Goal: Find specific page/section: Find specific page/section

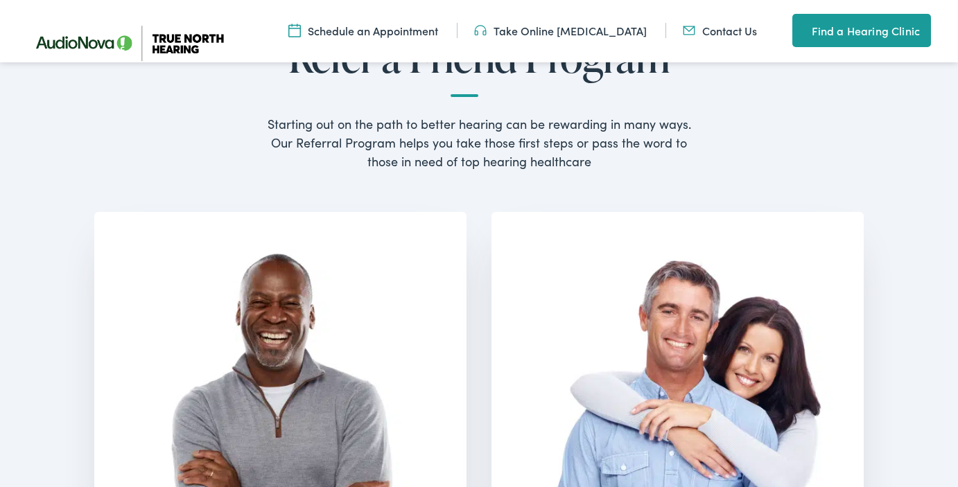
scroll to position [256, 0]
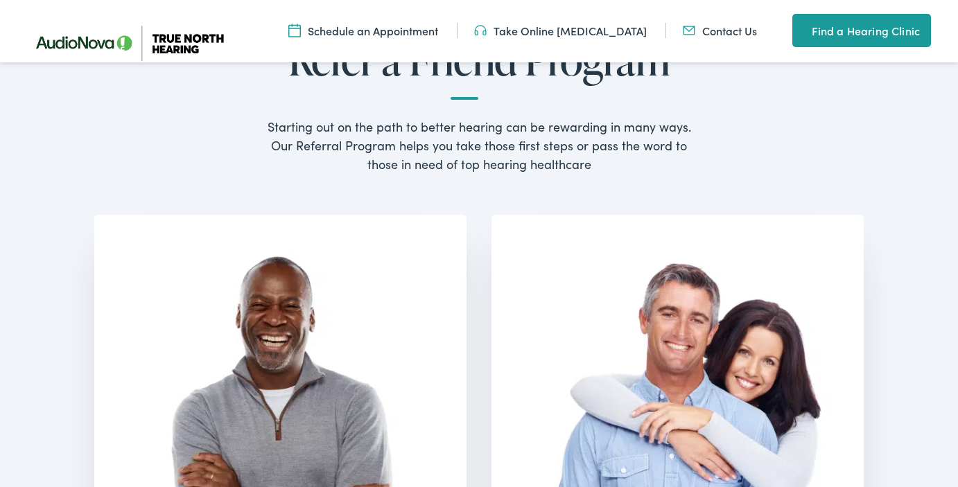
click at [860, 39] on link "Find a Hearing Clinic" at bounding box center [861, 30] width 139 height 33
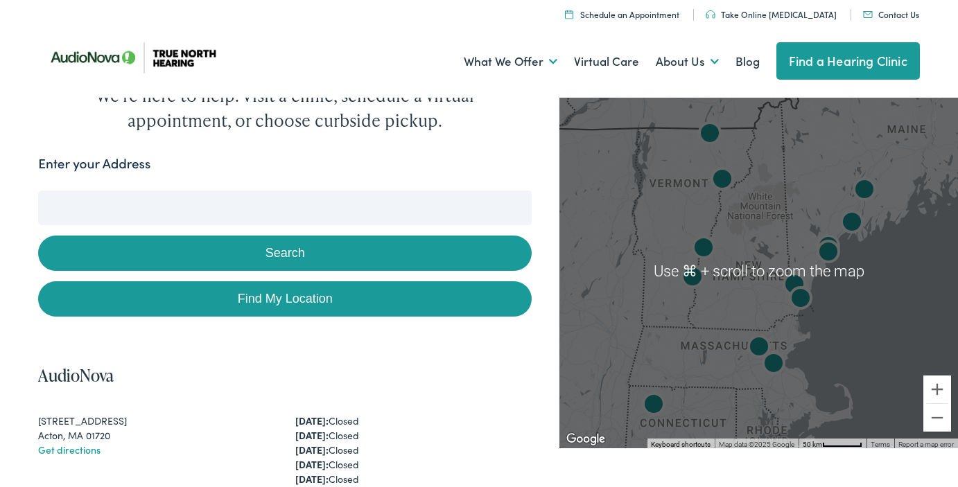
scroll to position [13, 0]
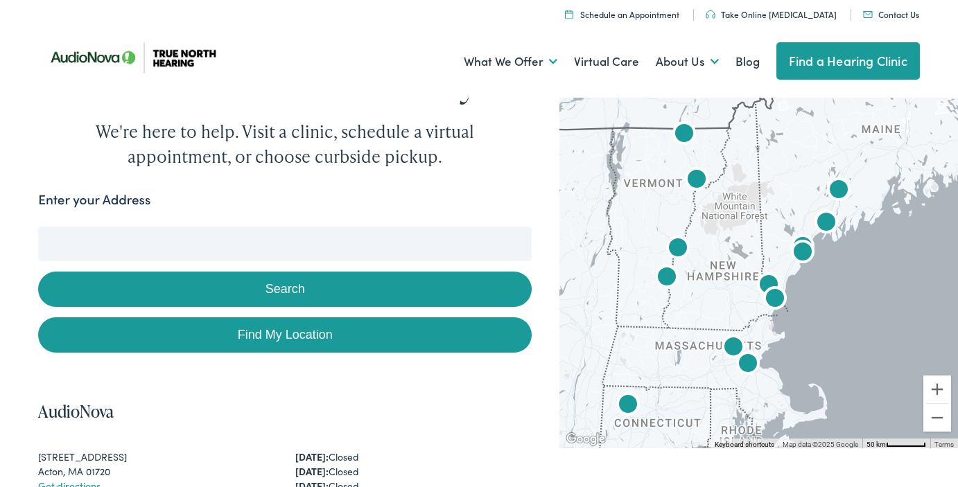
drag, startPoint x: 870, startPoint y: 348, endPoint x: 841, endPoint y: 352, distance: 29.4
click at [841, 351] on div at bounding box center [758, 271] width 398 height 355
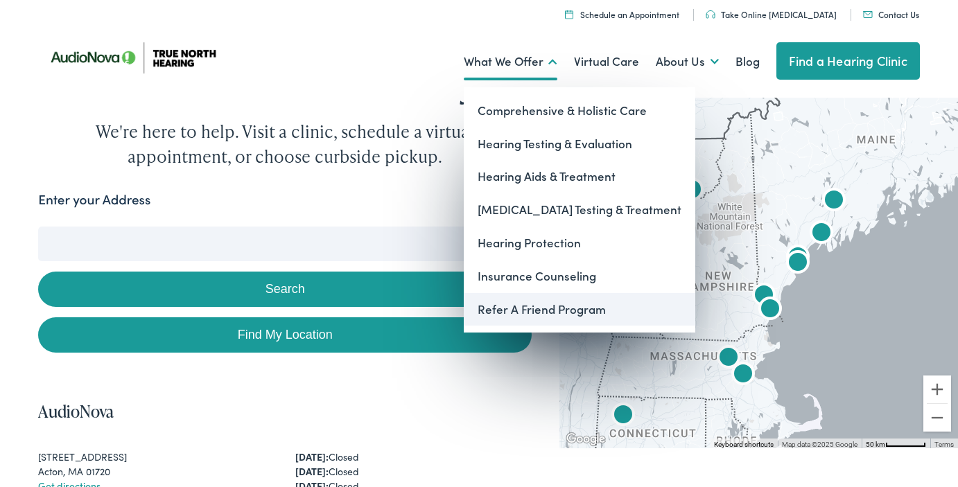
click at [493, 309] on link "Refer A Friend Program" at bounding box center [579, 309] width 231 height 33
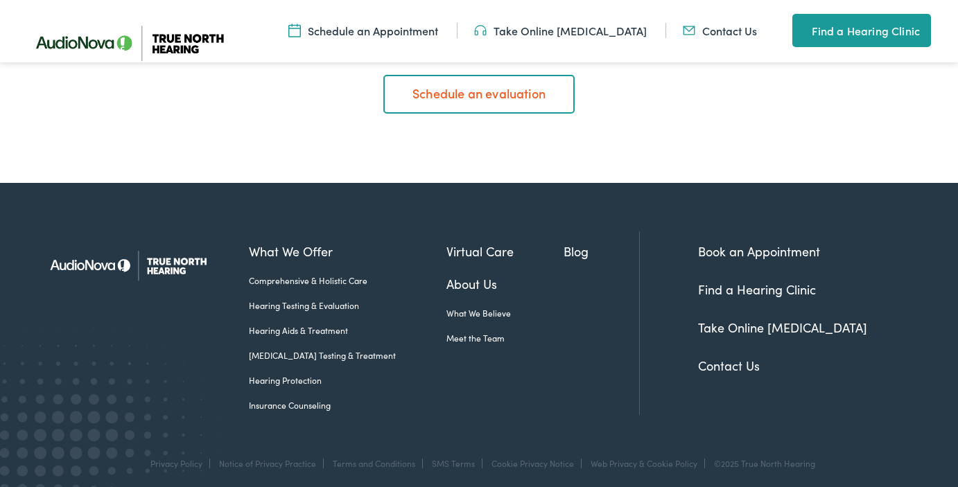
scroll to position [3088, 0]
